Goal: Information Seeking & Learning: Find specific fact

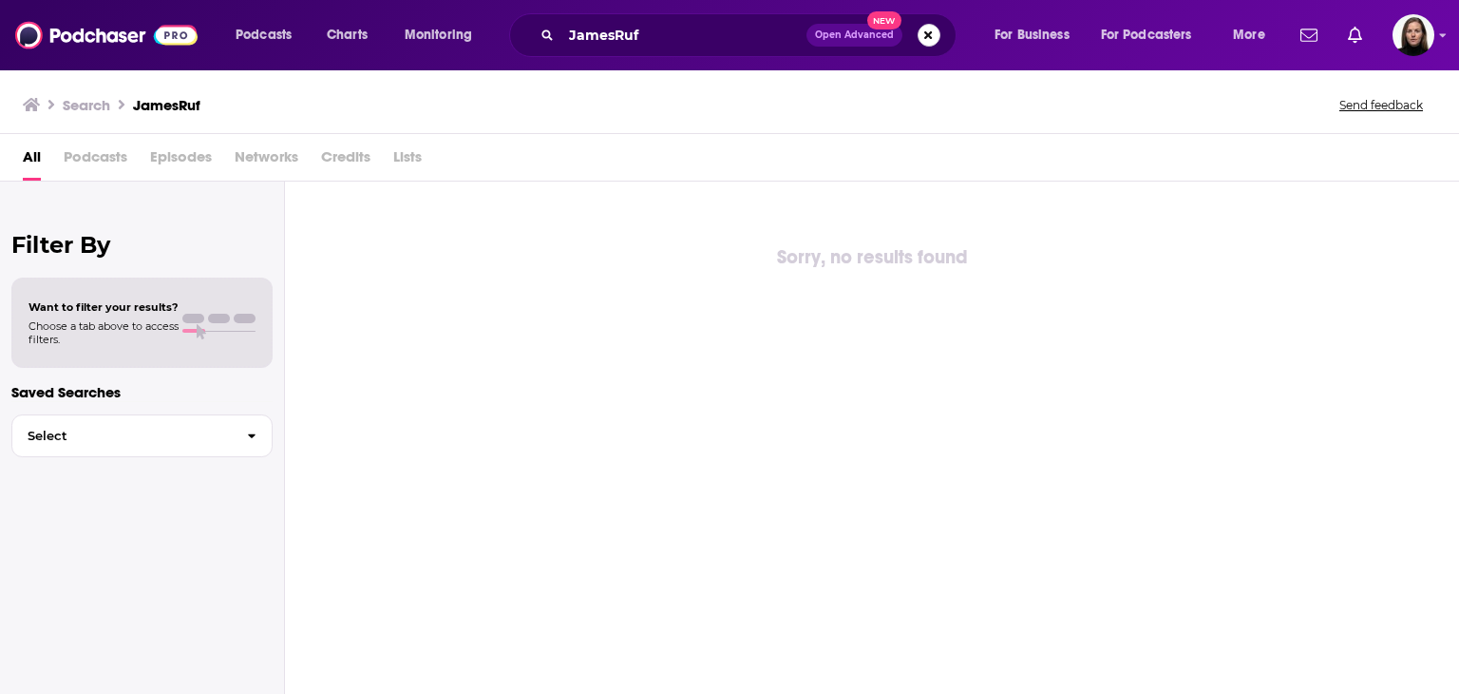
click at [922, 39] on button "Search podcasts, credits, & more..." at bounding box center [929, 35] width 23 height 23
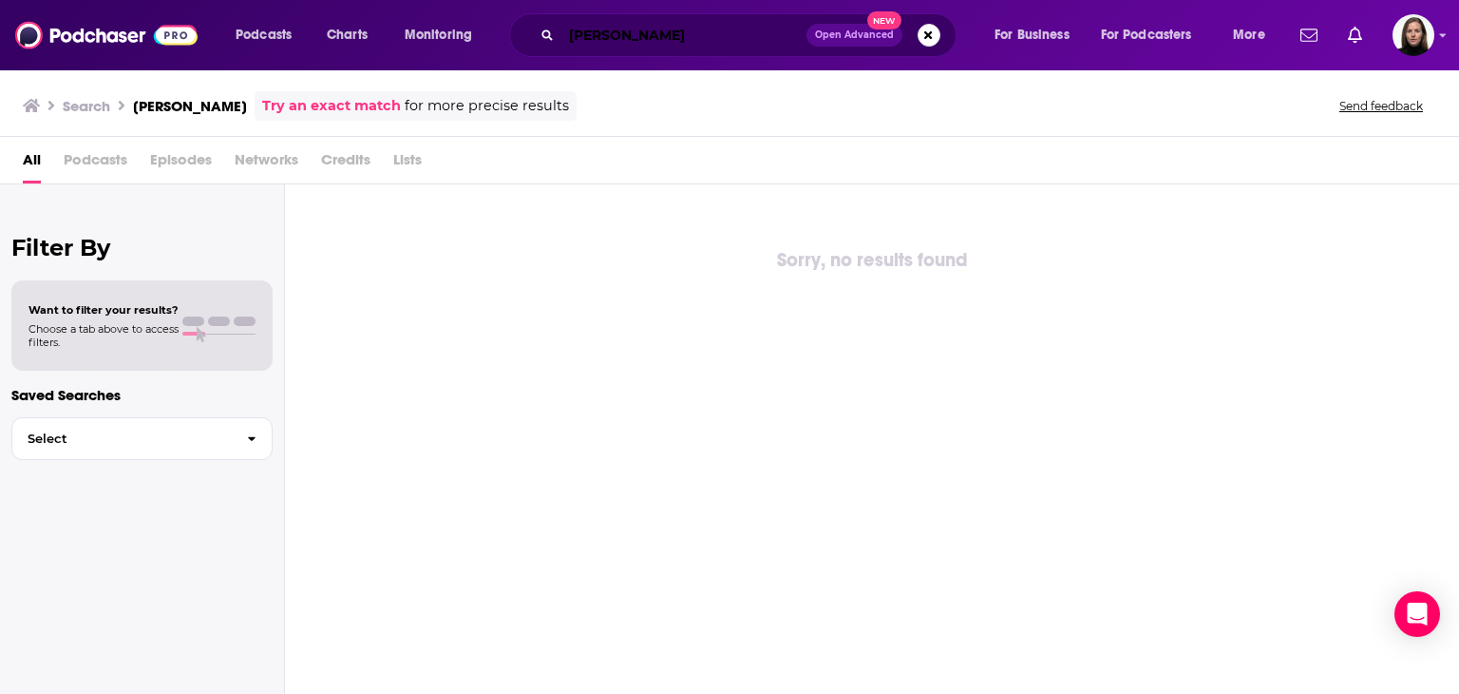
click at [698, 40] on input "[PERSON_NAME]" at bounding box center [684, 35] width 245 height 30
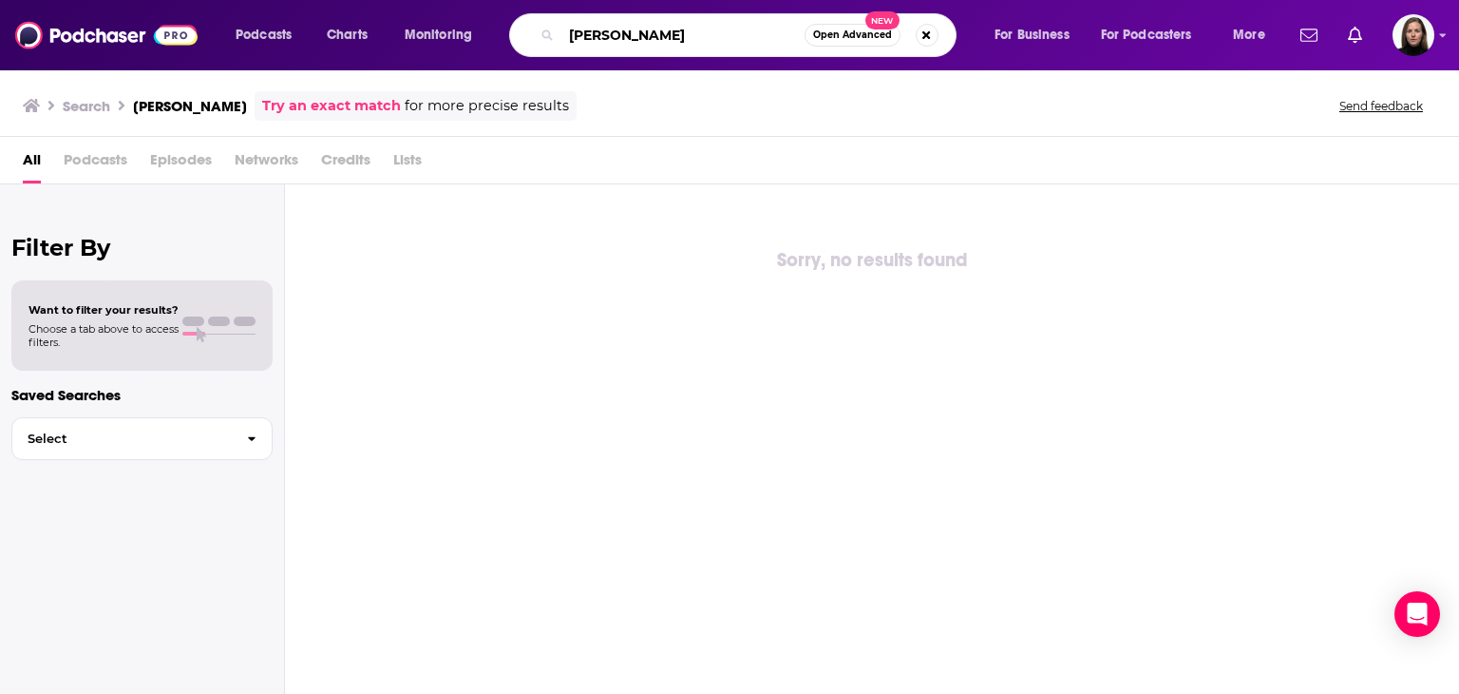
click at [791, 39] on input "[PERSON_NAME]" at bounding box center [683, 35] width 243 height 30
drag, startPoint x: 727, startPoint y: 38, endPoint x: 510, endPoint y: 22, distance: 217.2
click at [510, 20] on div "Podcasts Charts Monitoring [PERSON_NAME] Open Advanced New For Business For Pod…" at bounding box center [752, 35] width 1061 height 44
type input "better than air"
